Goal: Task Accomplishment & Management: Complete application form

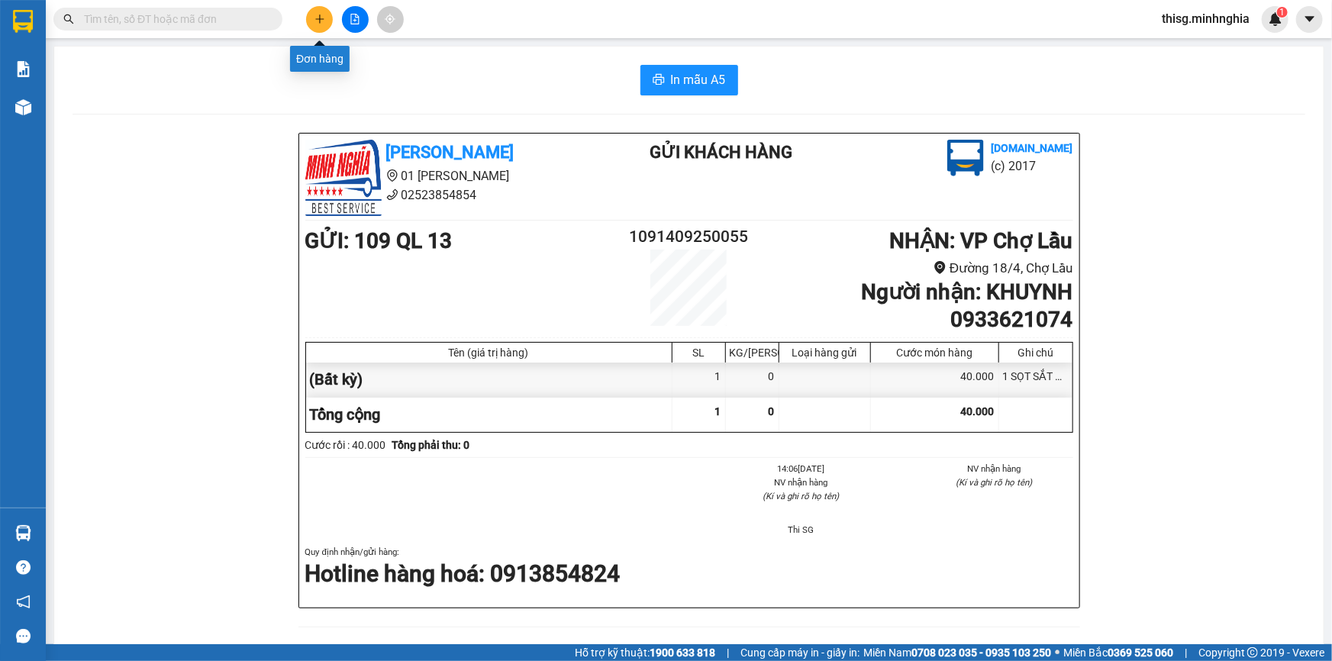
click at [321, 15] on icon "plus" at bounding box center [320, 19] width 11 height 11
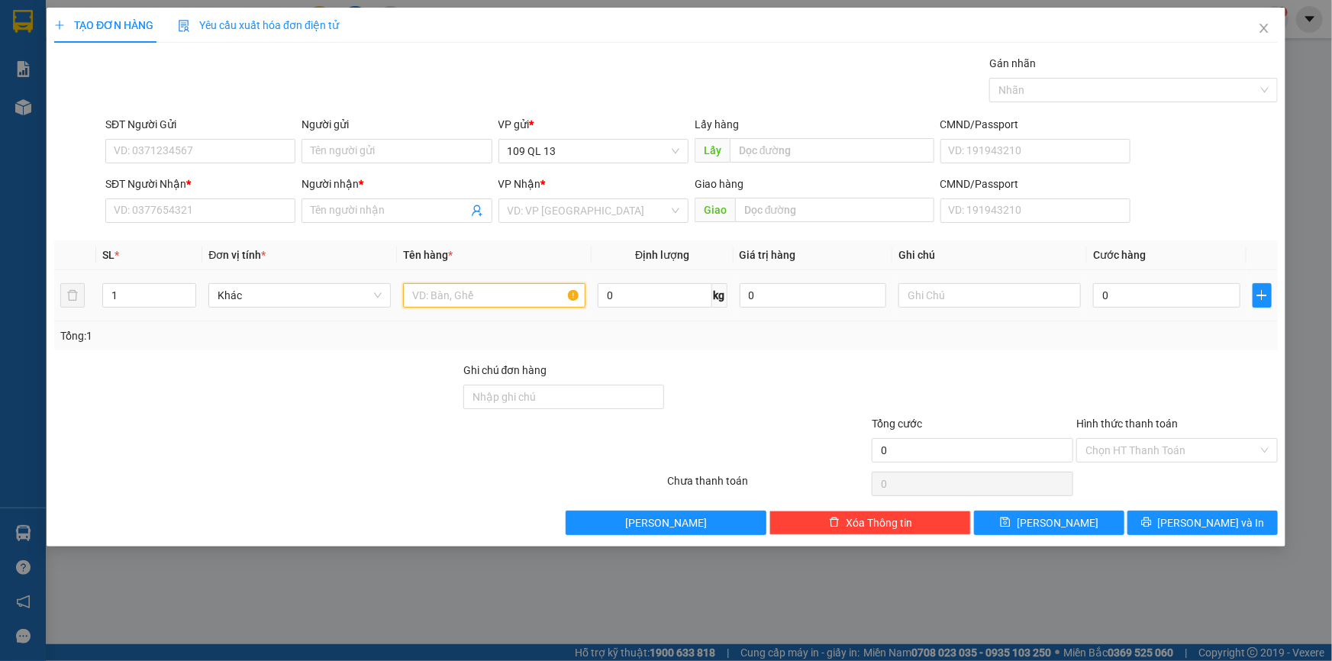
click at [507, 297] on input "text" at bounding box center [494, 295] width 182 height 24
click at [214, 199] on input "SĐT Người Nhận *" at bounding box center [200, 211] width 190 height 24
type input "0342552514"
click at [228, 244] on div "0342552514 - HOA" at bounding box center [201, 241] width 172 height 17
type input "HOA"
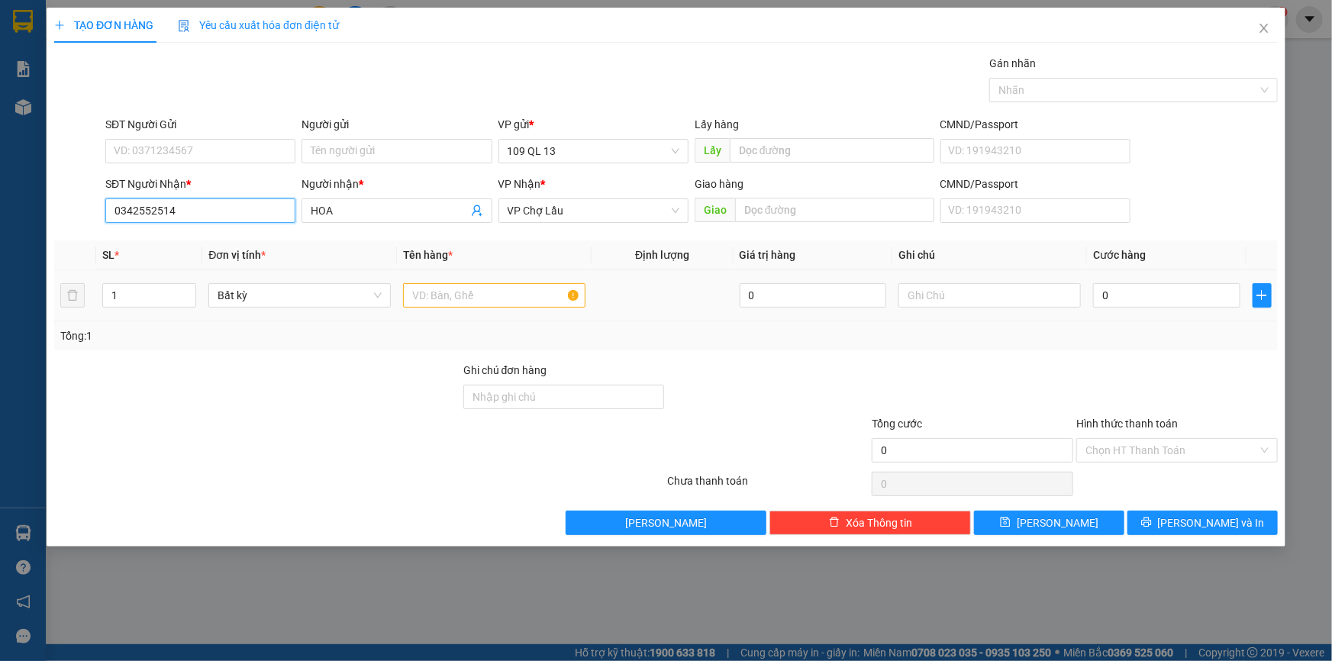
type input "0342552514"
click at [512, 292] on input "text" at bounding box center [494, 295] width 182 height 24
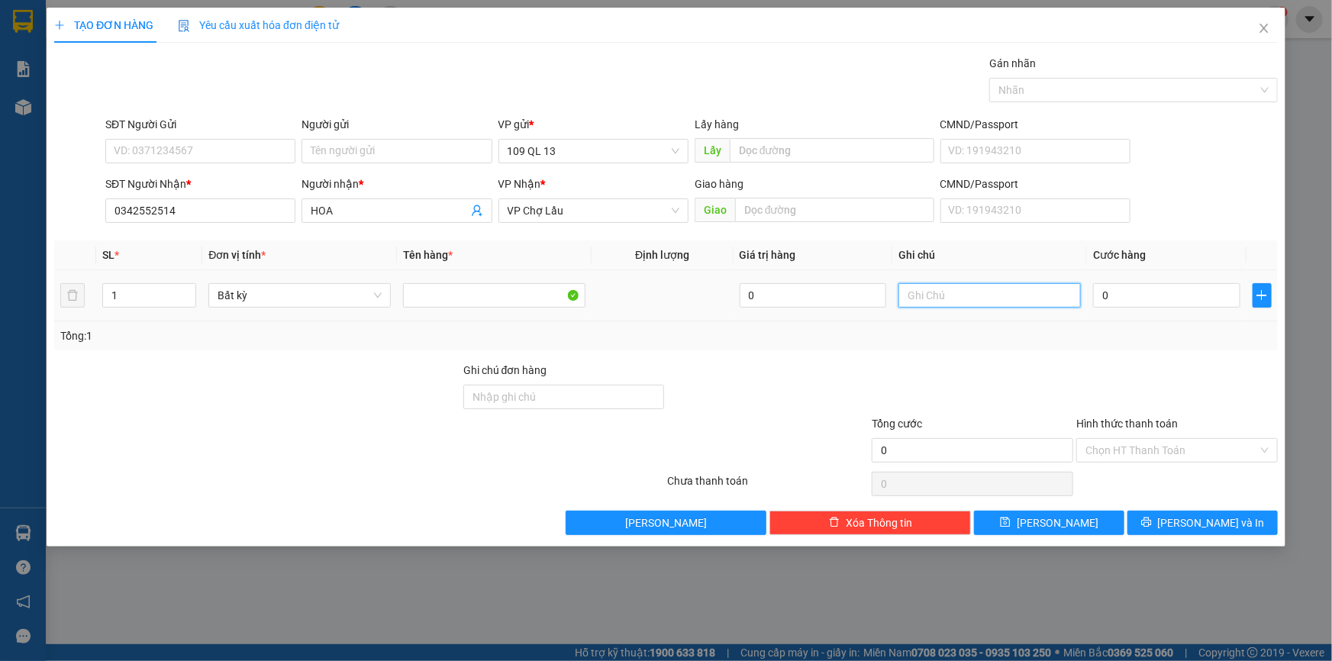
click at [1030, 305] on input "text" at bounding box center [990, 295] width 182 height 24
type input "1 GIỎ TRẮNG CẶP DÉP"
click at [1152, 309] on div "0" at bounding box center [1166, 295] width 147 height 31
click at [1140, 295] on input "0" at bounding box center [1166, 295] width 147 height 24
type input "3"
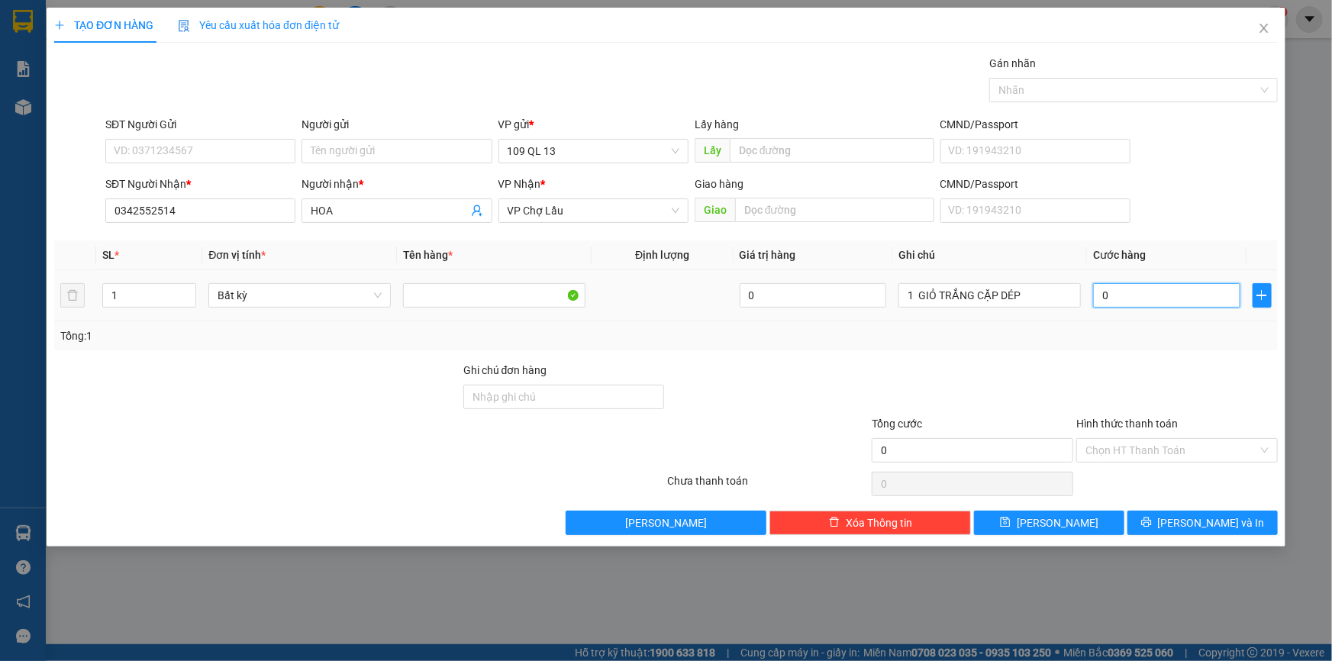
type input "3"
type input "30"
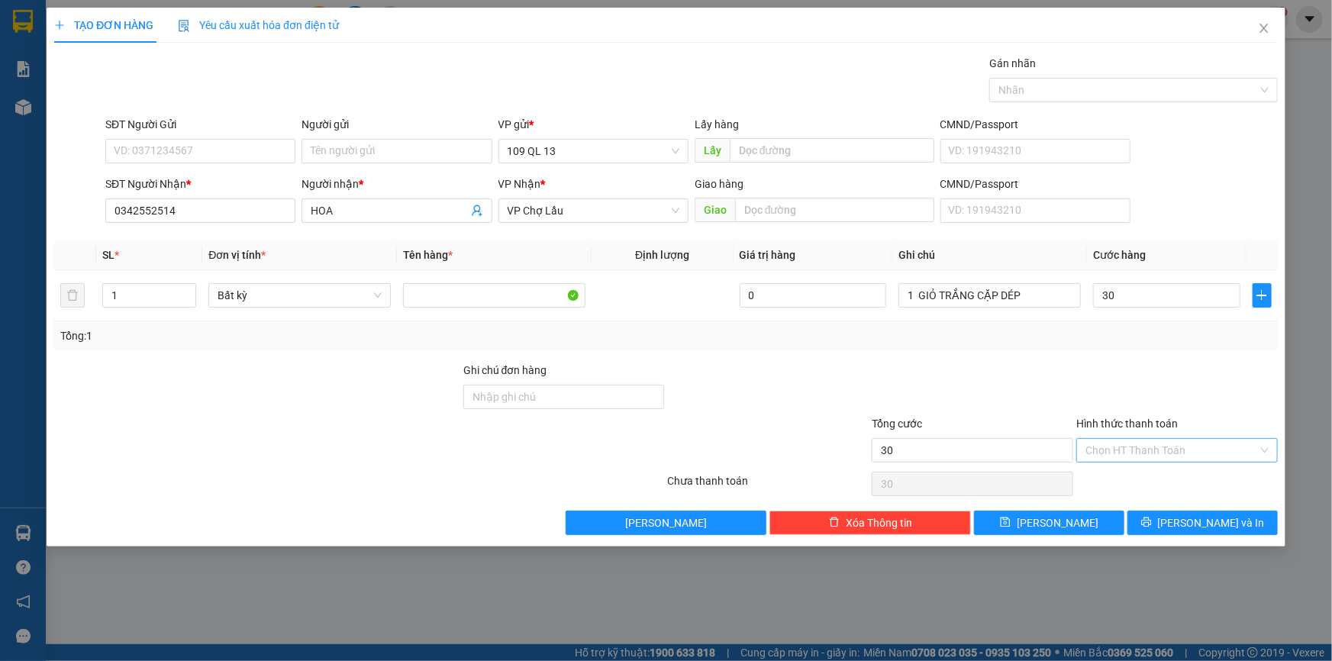
type input "30.000"
click at [1204, 447] on input "Hình thức thanh toán" at bounding box center [1172, 450] width 173 height 23
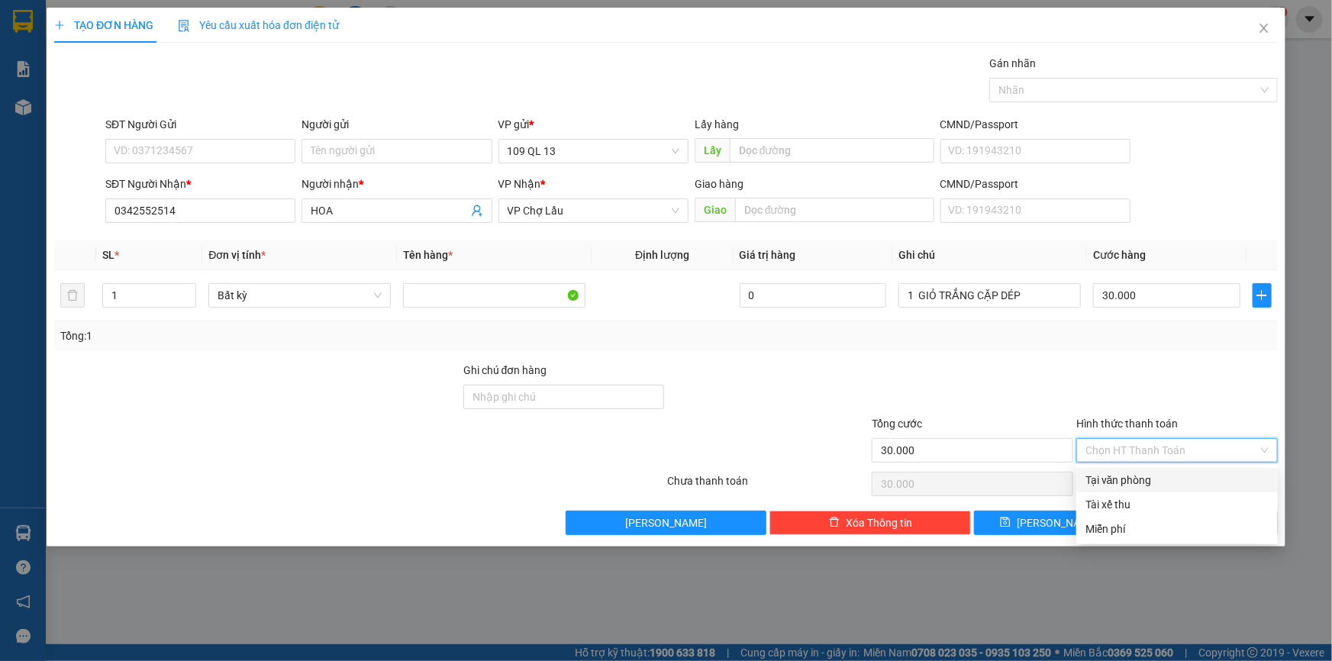
click at [1195, 483] on div "Tại văn phòng" at bounding box center [1177, 480] width 183 height 17
type input "0"
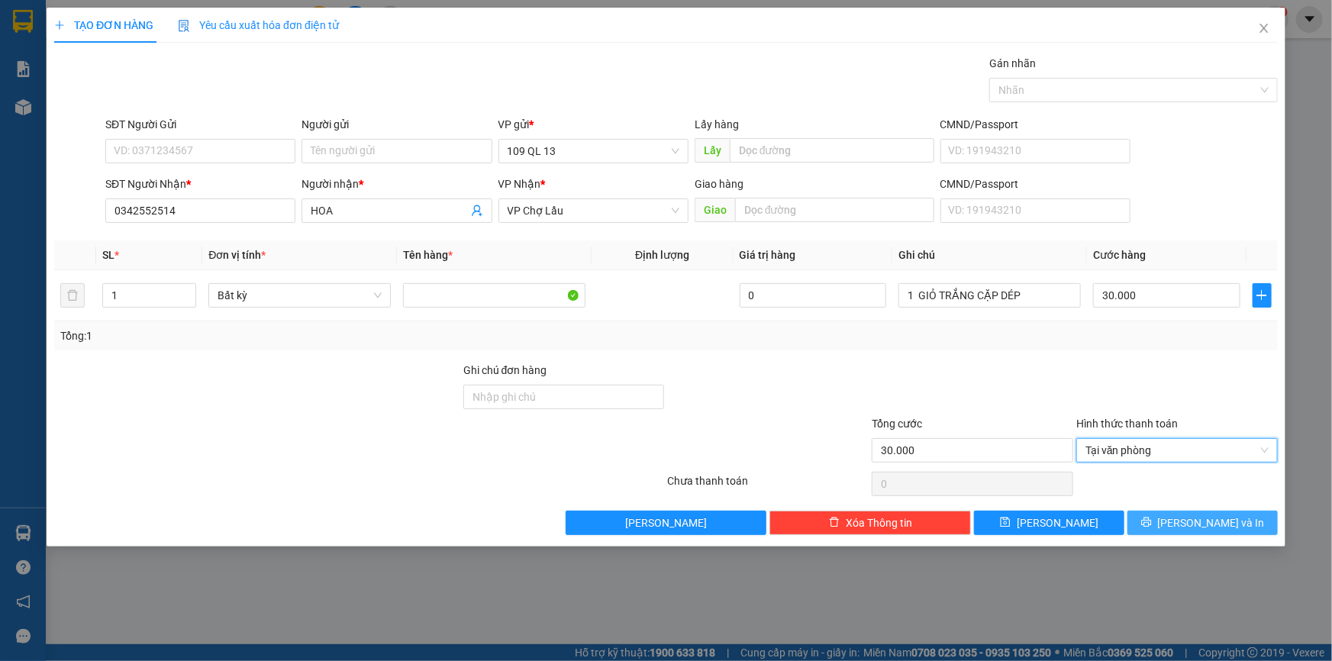
click at [1209, 523] on span "[PERSON_NAME] và In" at bounding box center [1211, 523] width 107 height 17
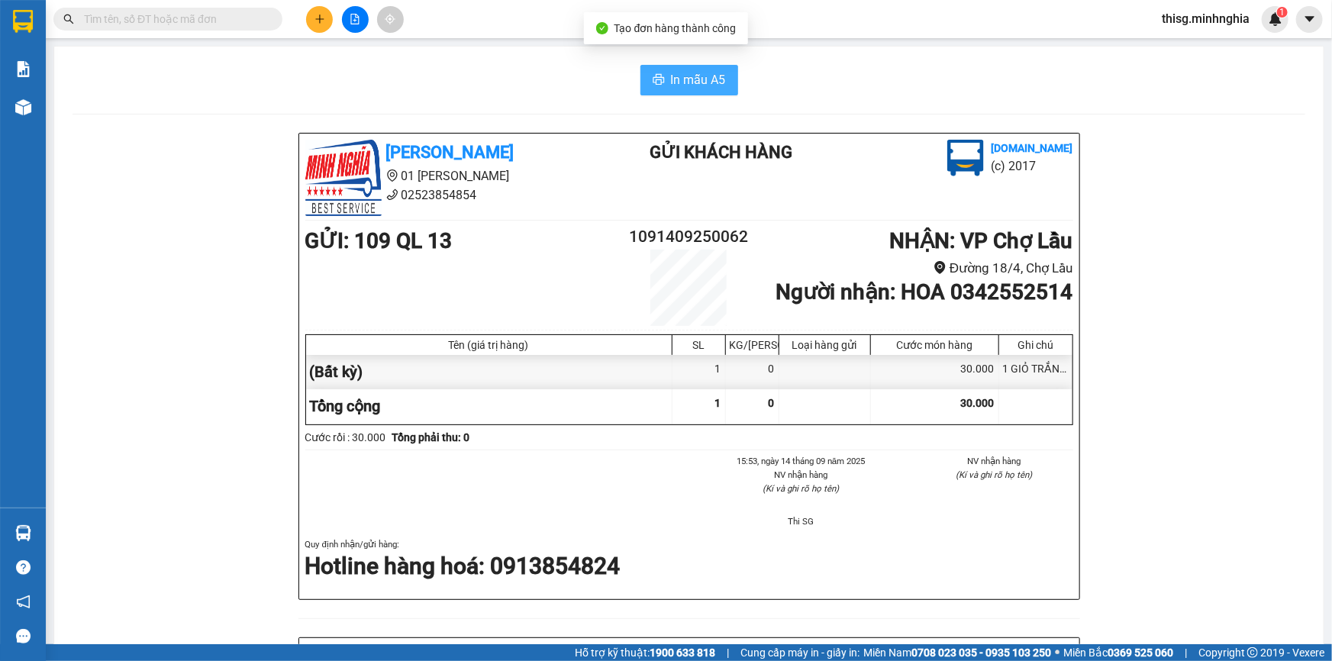
click at [696, 84] on span "In mẫu A5" at bounding box center [698, 79] width 55 height 19
